Goal: Find specific page/section: Find specific page/section

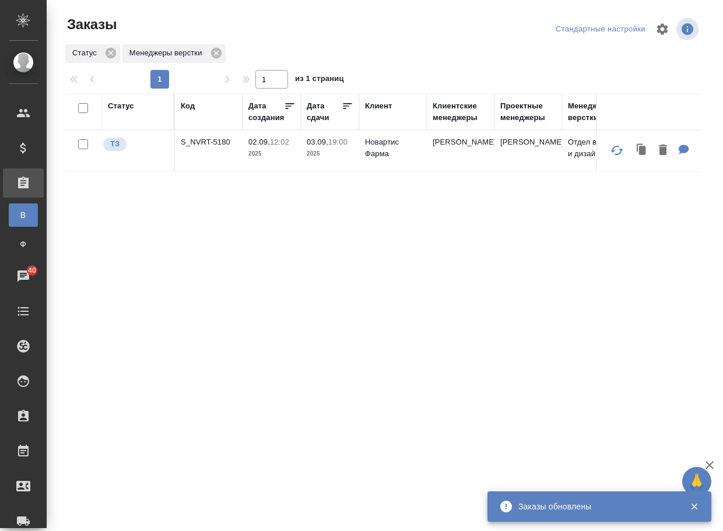
click at [219, 147] on p "S_NVRT-5180" at bounding box center [209, 142] width 56 height 12
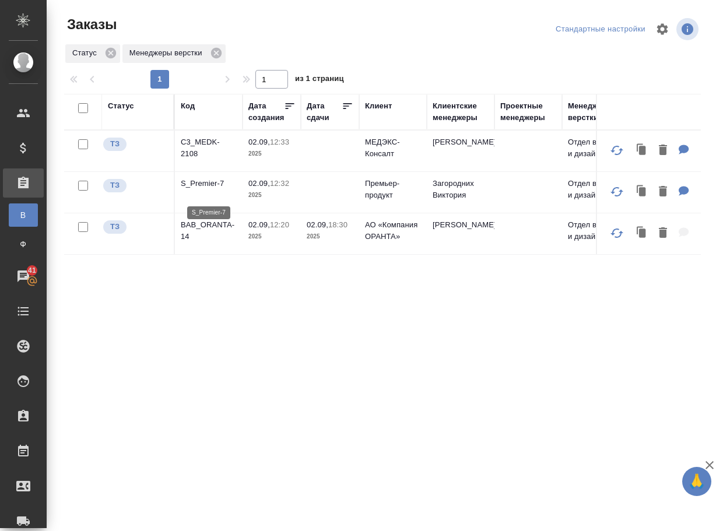
click at [203, 190] on p "S_Premier-7" at bounding box center [209, 184] width 56 height 12
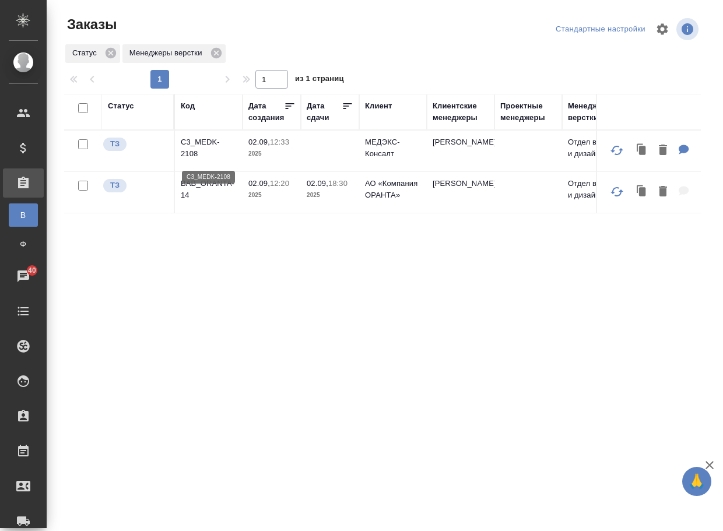
click at [201, 148] on p "C3_MEDK-2108" at bounding box center [209, 147] width 56 height 23
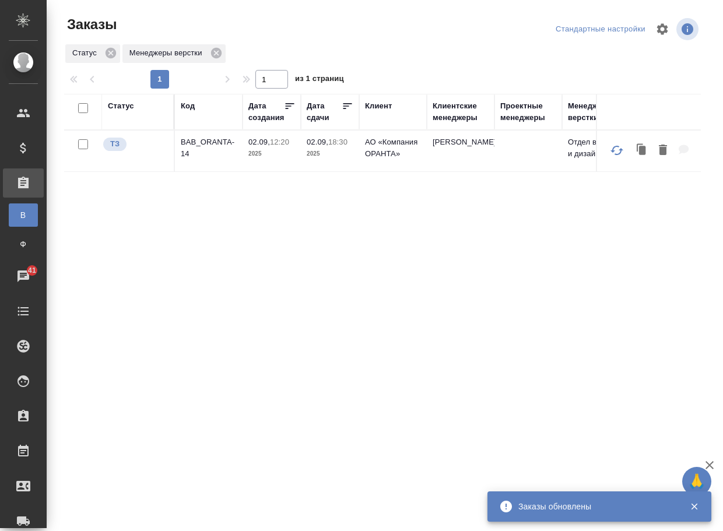
click at [204, 156] on p "BAB_ORANTA-14" at bounding box center [209, 147] width 56 height 23
